Goal: Check status

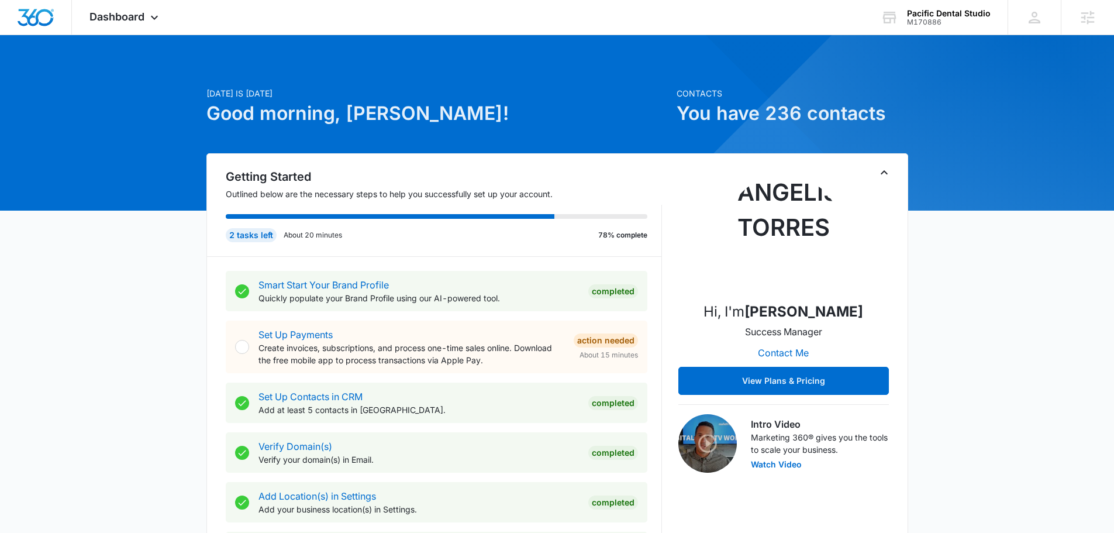
click at [156, 19] on icon at bounding box center [154, 20] width 14 height 14
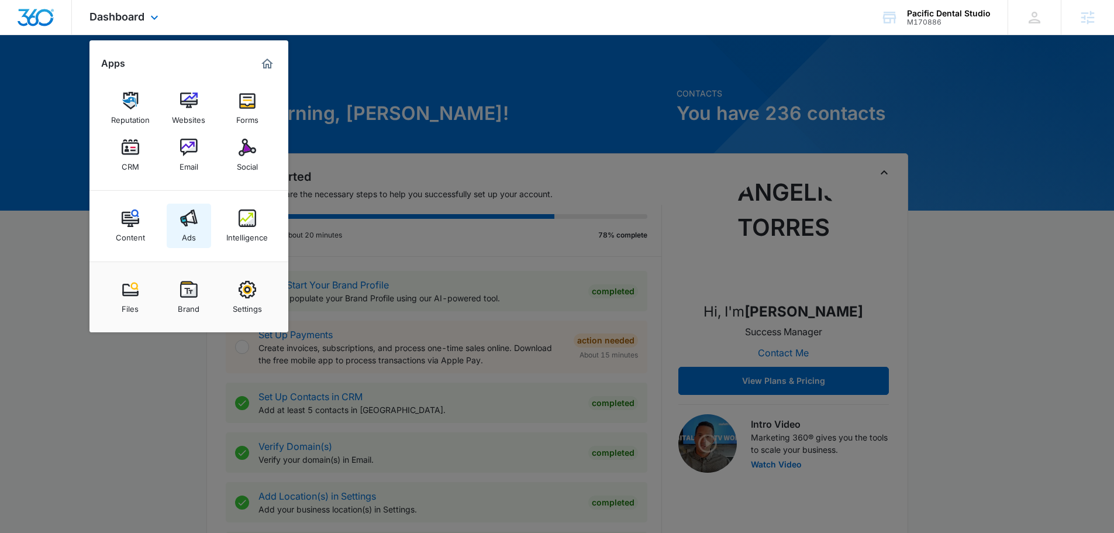
click at [189, 216] on img at bounding box center [189, 218] width 18 height 18
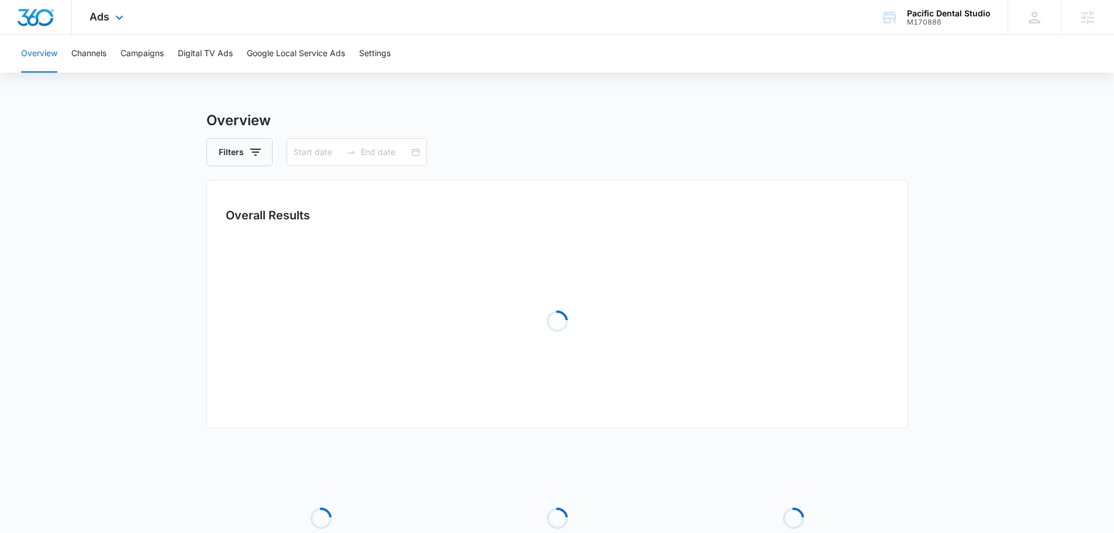
type input "[DATE]"
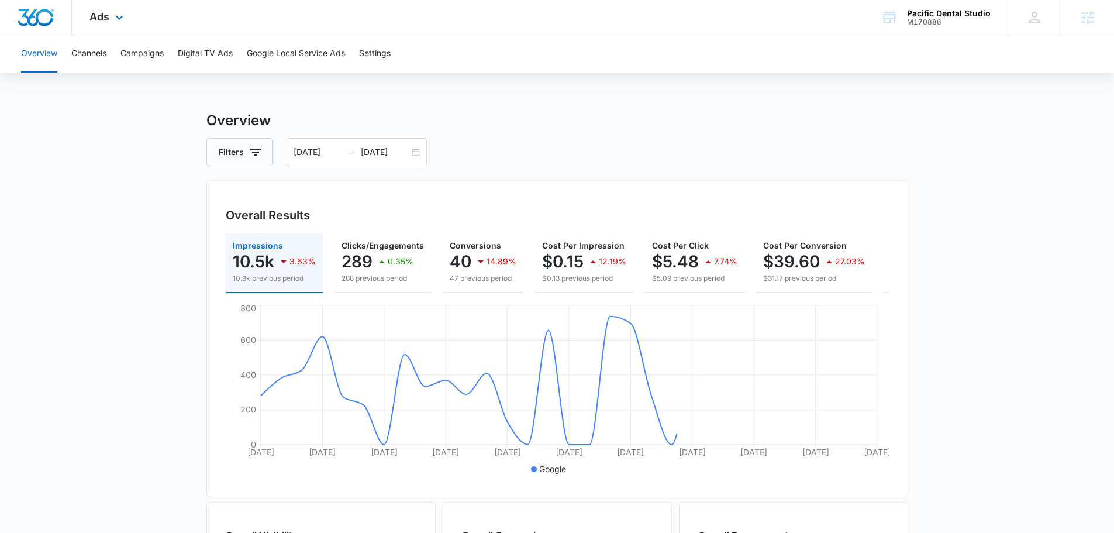
click at [156, 25] on div "Ads Apps Reputation Websites Forms CRM Email Social Content Ads Intelligence Fi…" at bounding box center [557, 17] width 1114 height 35
click at [130, 15] on div "Ads Apps Reputation Websites Forms CRM Email Social Content Ads Intelligence Fi…" at bounding box center [108, 17] width 72 height 35
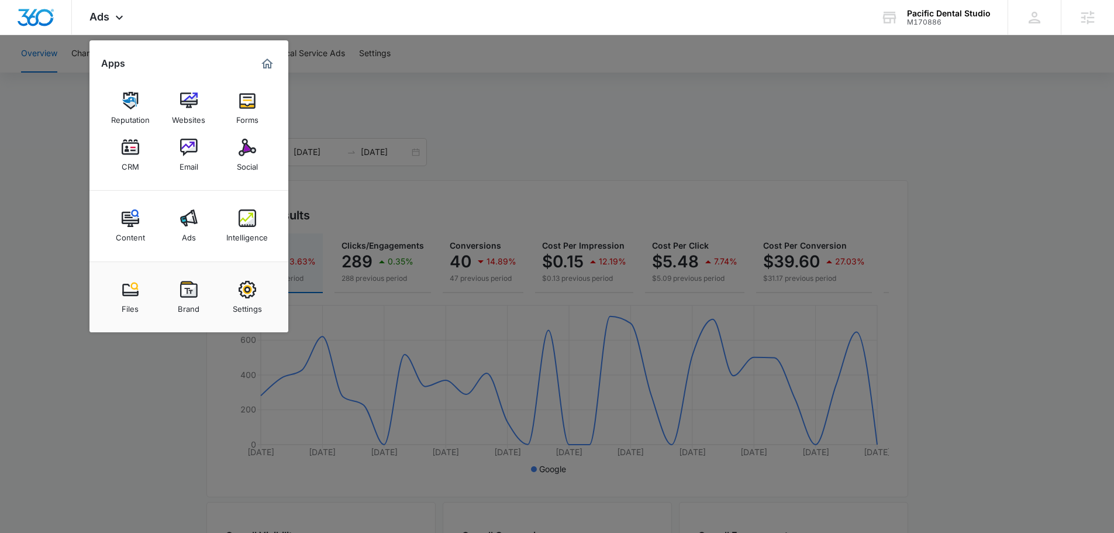
click at [49, 112] on div at bounding box center [557, 266] width 1114 height 533
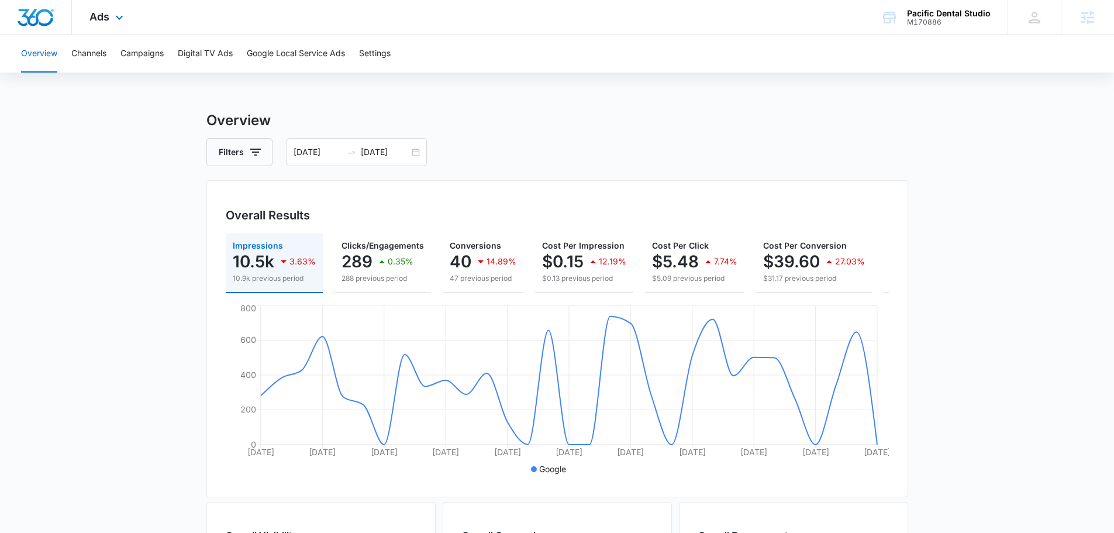
click at [99, 18] on span "Ads" at bounding box center [99, 17] width 20 height 12
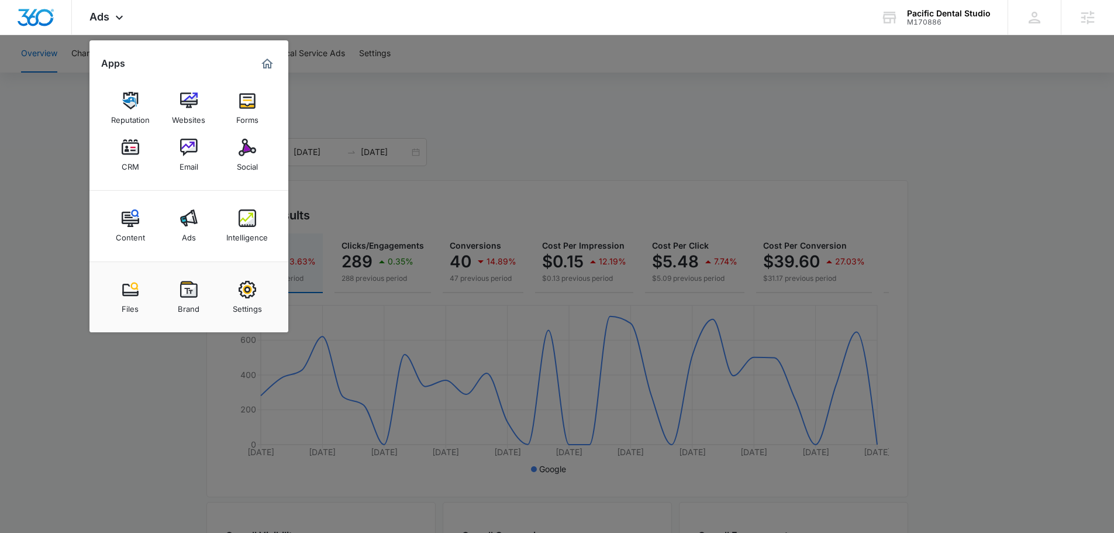
click at [54, 233] on div at bounding box center [557, 266] width 1114 height 533
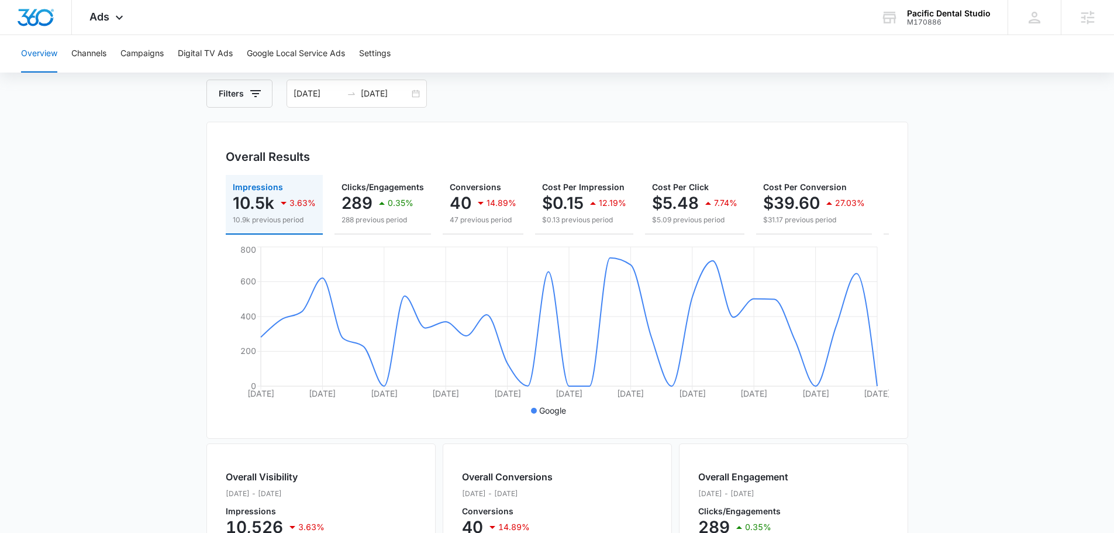
scroll to position [0, 128]
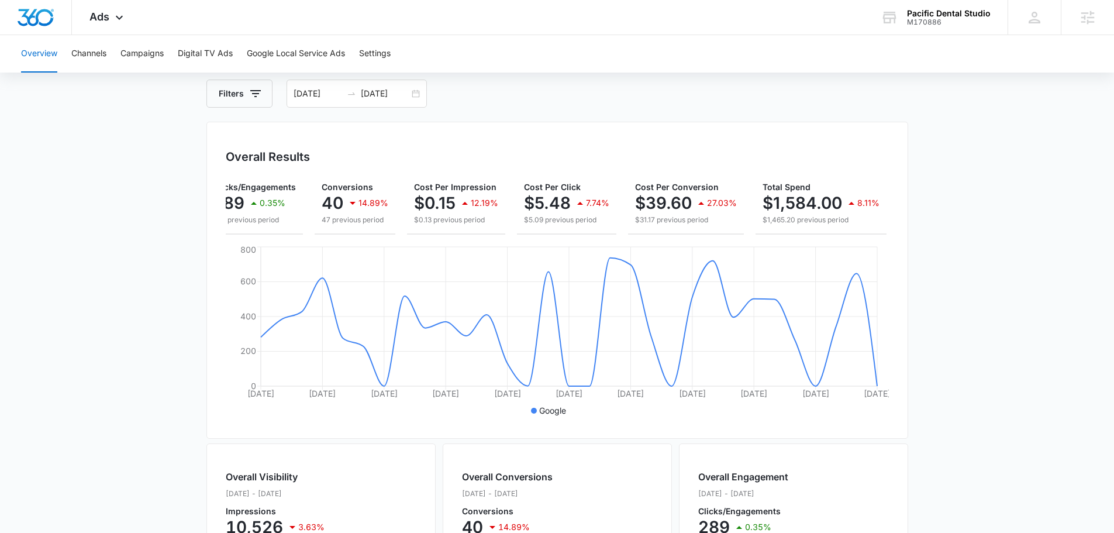
click at [1013, 216] on main "Overview Filters [DATE] [DATE] Overall Results Impressions 10.5k 3.63% 10.9k pr…" at bounding box center [557, 471] width 1114 height 840
click at [136, 45] on button "Campaigns" at bounding box center [141, 53] width 43 height 37
